Goal: Transaction & Acquisition: Download file/media

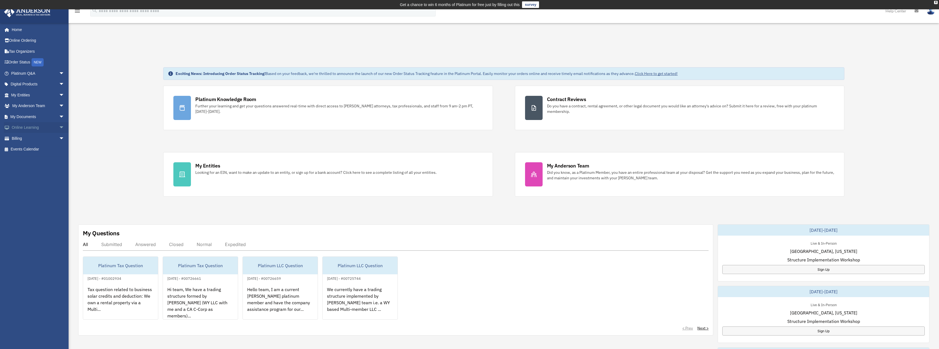
click at [43, 128] on link "Online Learning arrow_drop_down" at bounding box center [38, 127] width 69 height 11
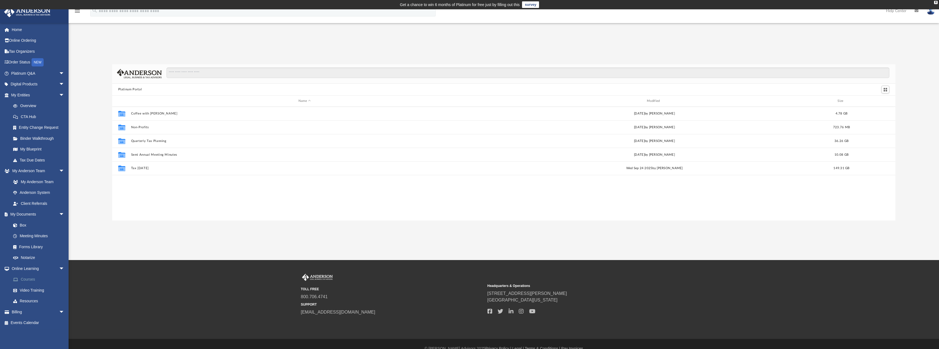
scroll to position [121, 779]
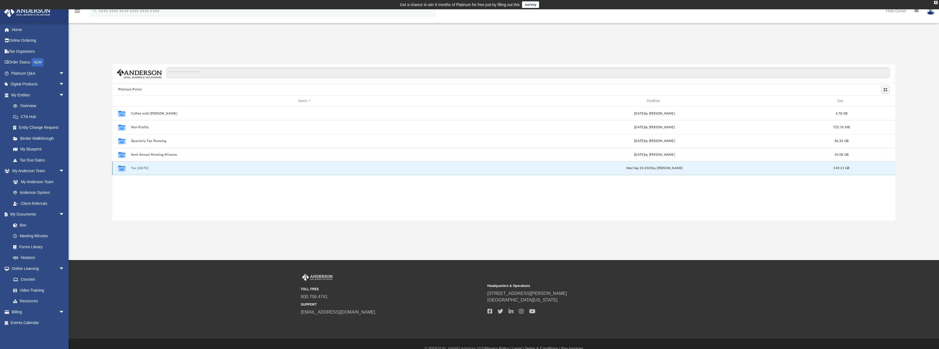
click at [150, 168] on button "Tax Tuesday" at bounding box center [304, 168] width 347 height 4
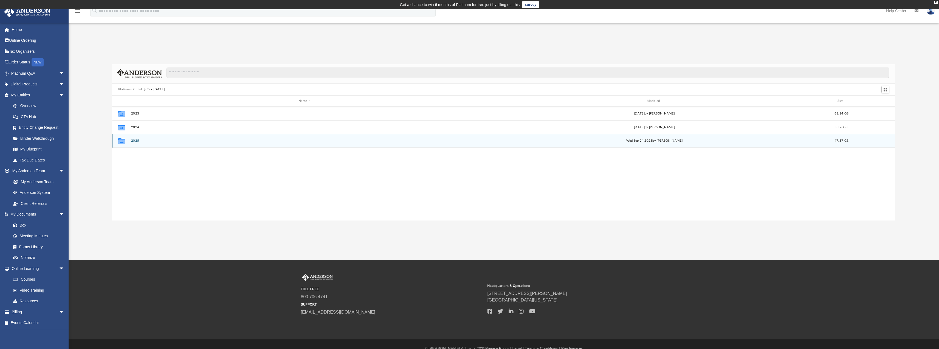
click at [143, 137] on div "Collaborated Folder 2025 Wed Sep 24 2025 by Zyan Treadwell 47.57 GB" at bounding box center [503, 141] width 783 height 14
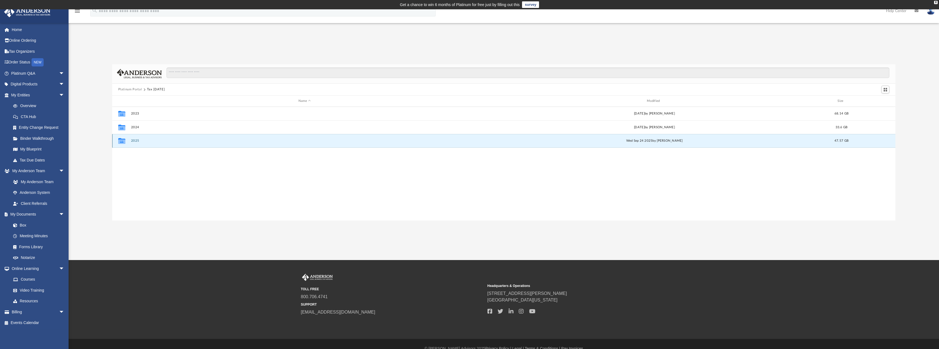
click at [133, 141] on button "2025" at bounding box center [304, 141] width 347 height 4
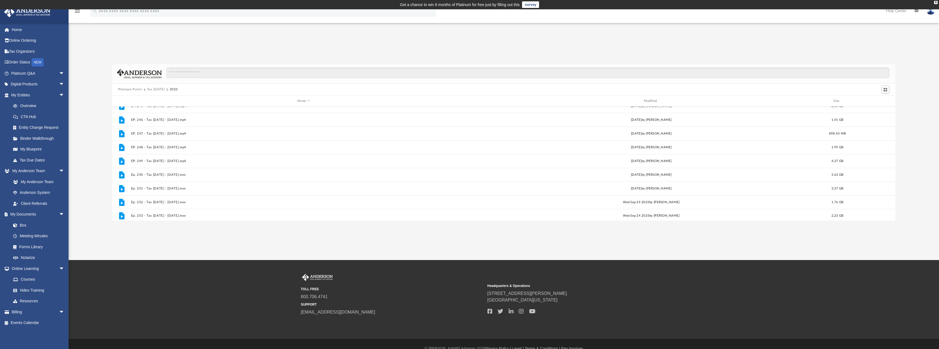
scroll to position [147, 0]
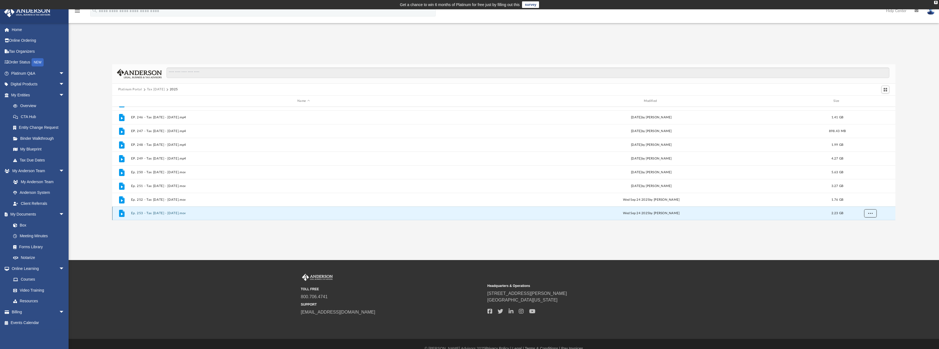
click at [870, 214] on span "More options" at bounding box center [870, 212] width 4 height 3
click at [861, 201] on li "Download" at bounding box center [865, 202] width 16 height 6
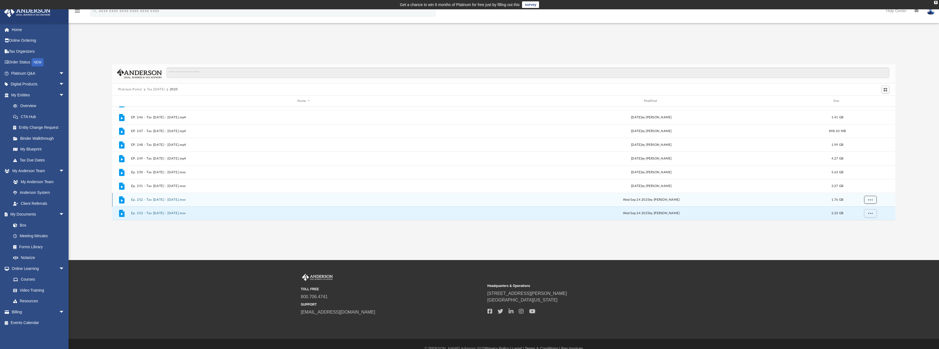
click at [870, 200] on span "More options" at bounding box center [870, 199] width 4 height 3
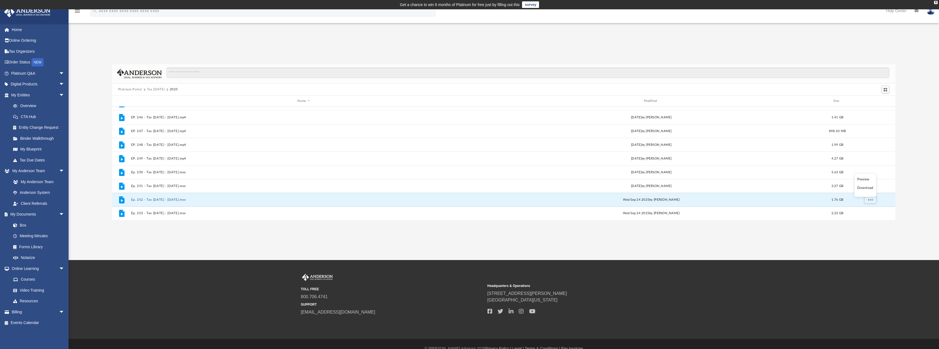
click at [868, 188] on li "Download" at bounding box center [865, 188] width 16 height 6
